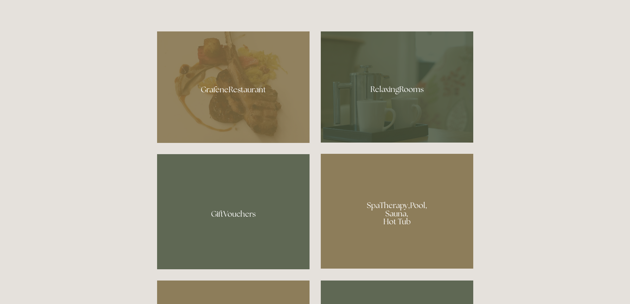
scroll to position [430, 0]
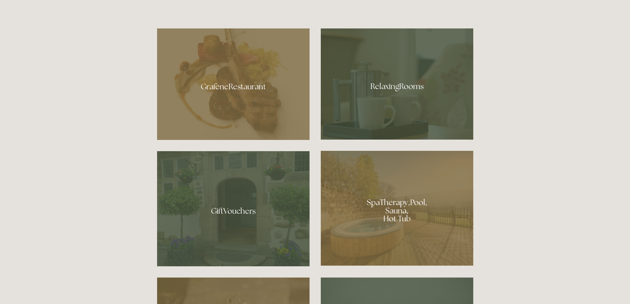
click at [398, 195] on div at bounding box center [397, 208] width 152 height 115
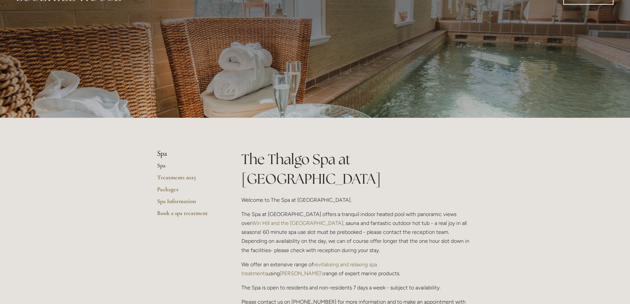
scroll to position [66, 0]
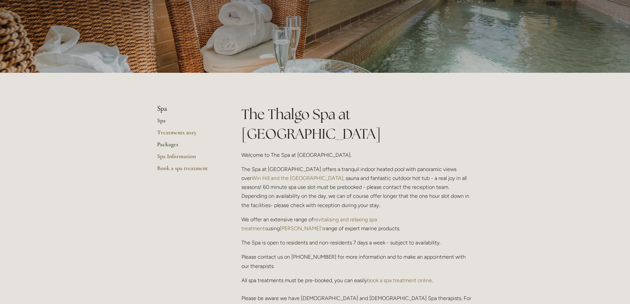
click at [167, 144] on link "Packages" at bounding box center [188, 147] width 63 height 12
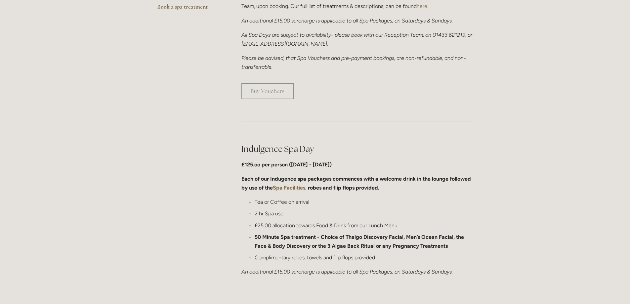
scroll to position [231, 0]
